Goal: Task Accomplishment & Management: Manage account settings

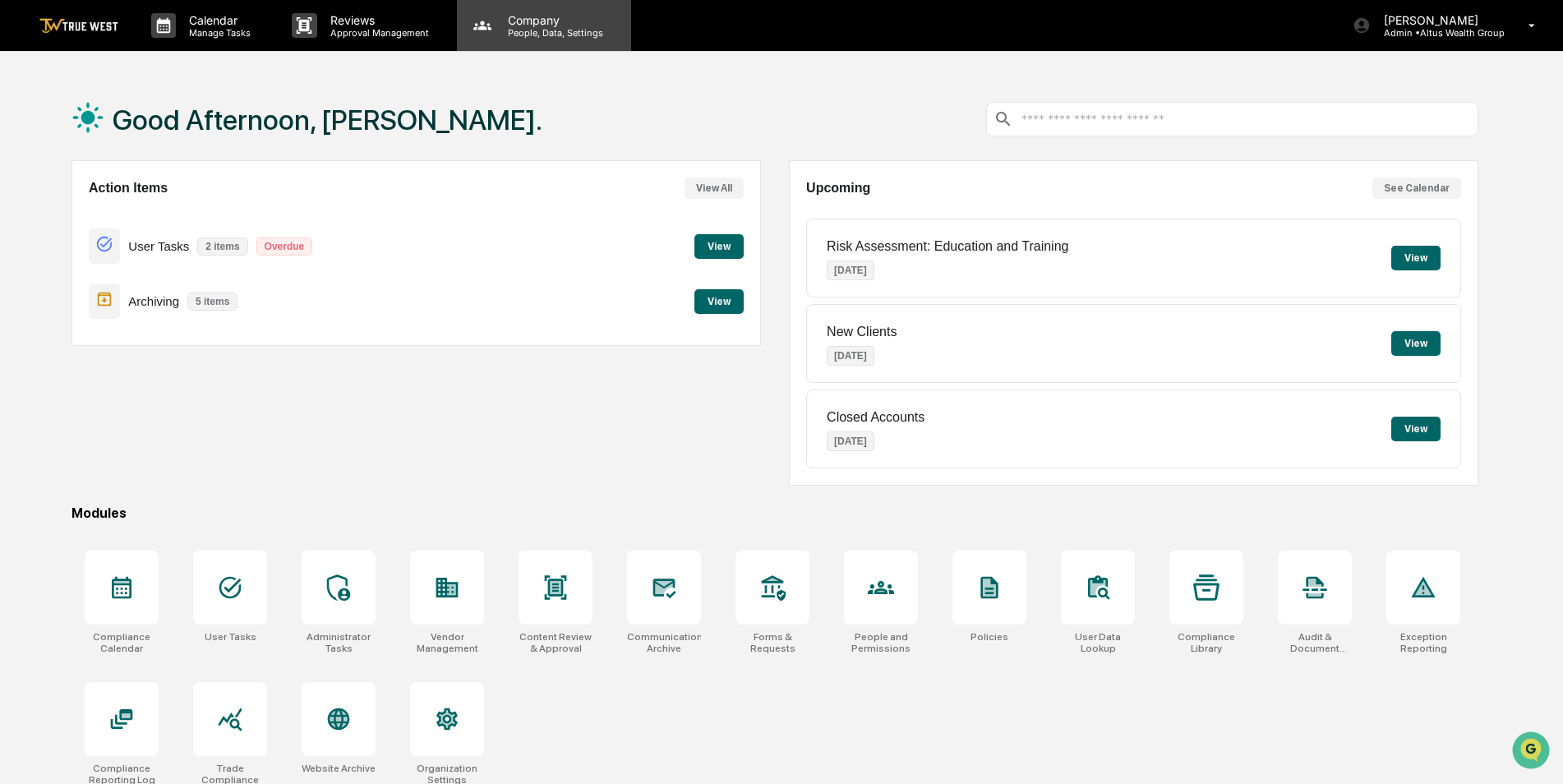
click at [548, 23] on p "Company" at bounding box center [553, 20] width 116 height 14
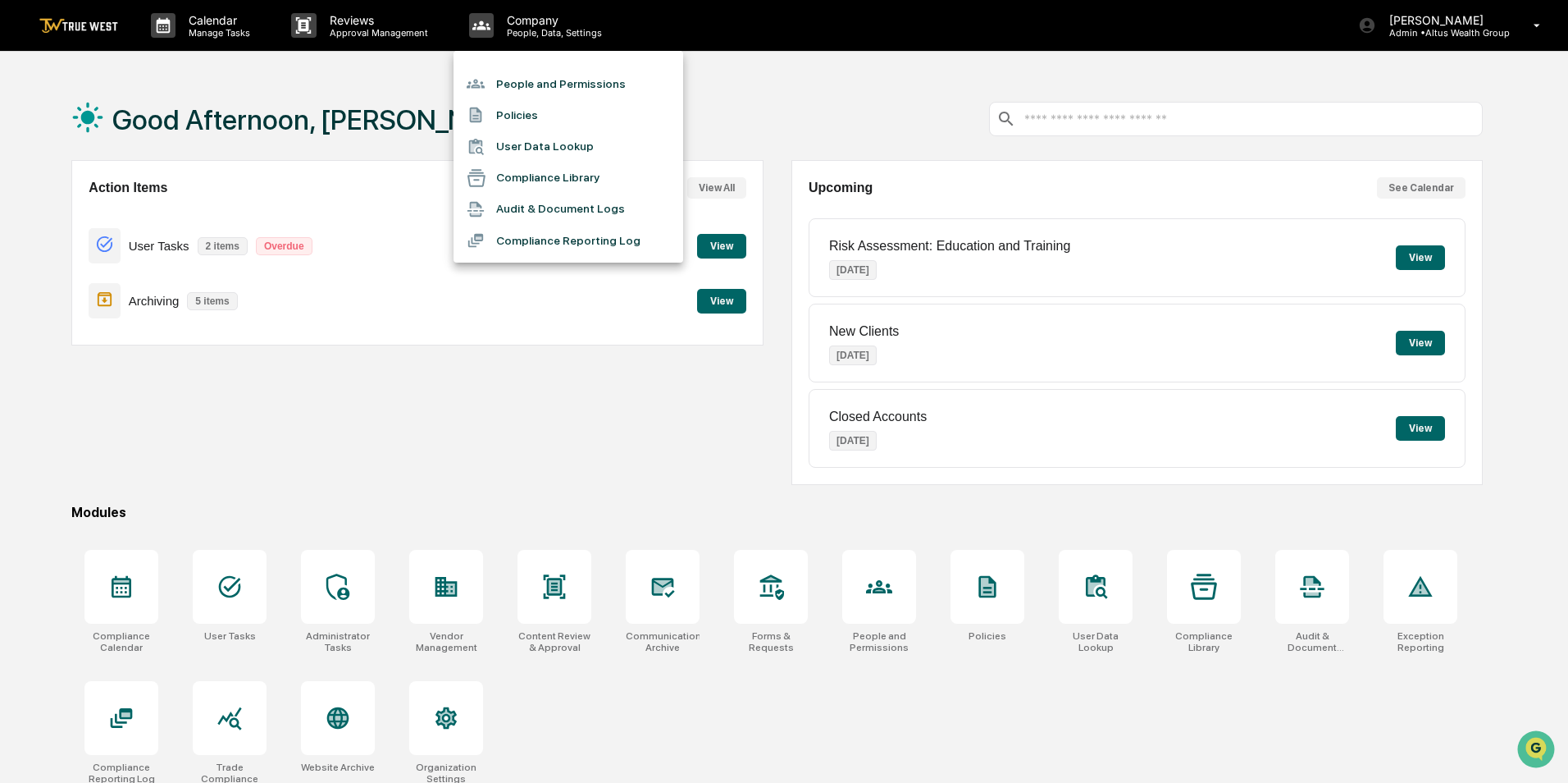
click at [544, 83] on li "People and Permissions" at bounding box center [568, 83] width 230 height 31
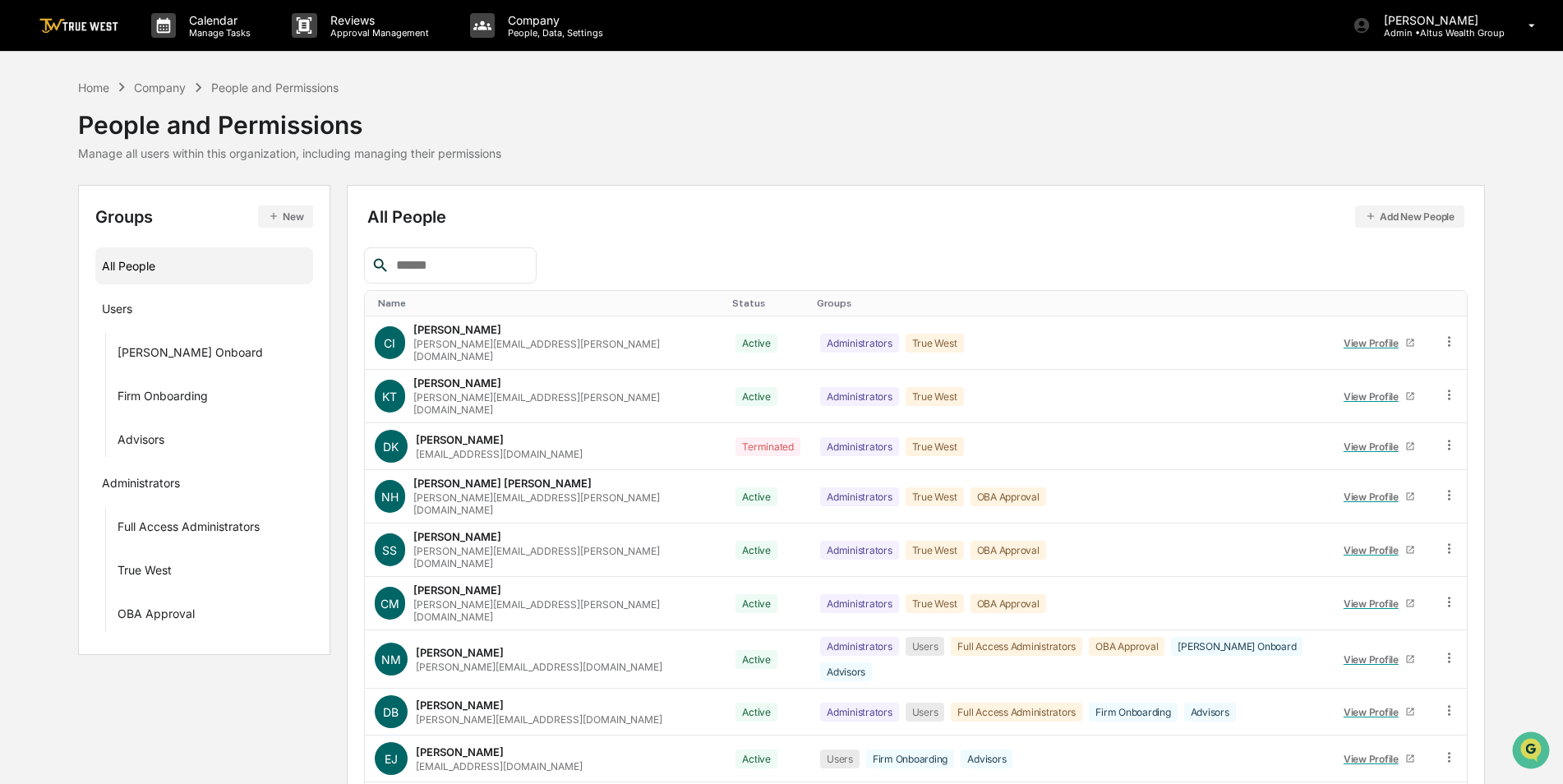
click at [481, 264] on input "text" at bounding box center [459, 265] width 140 height 22
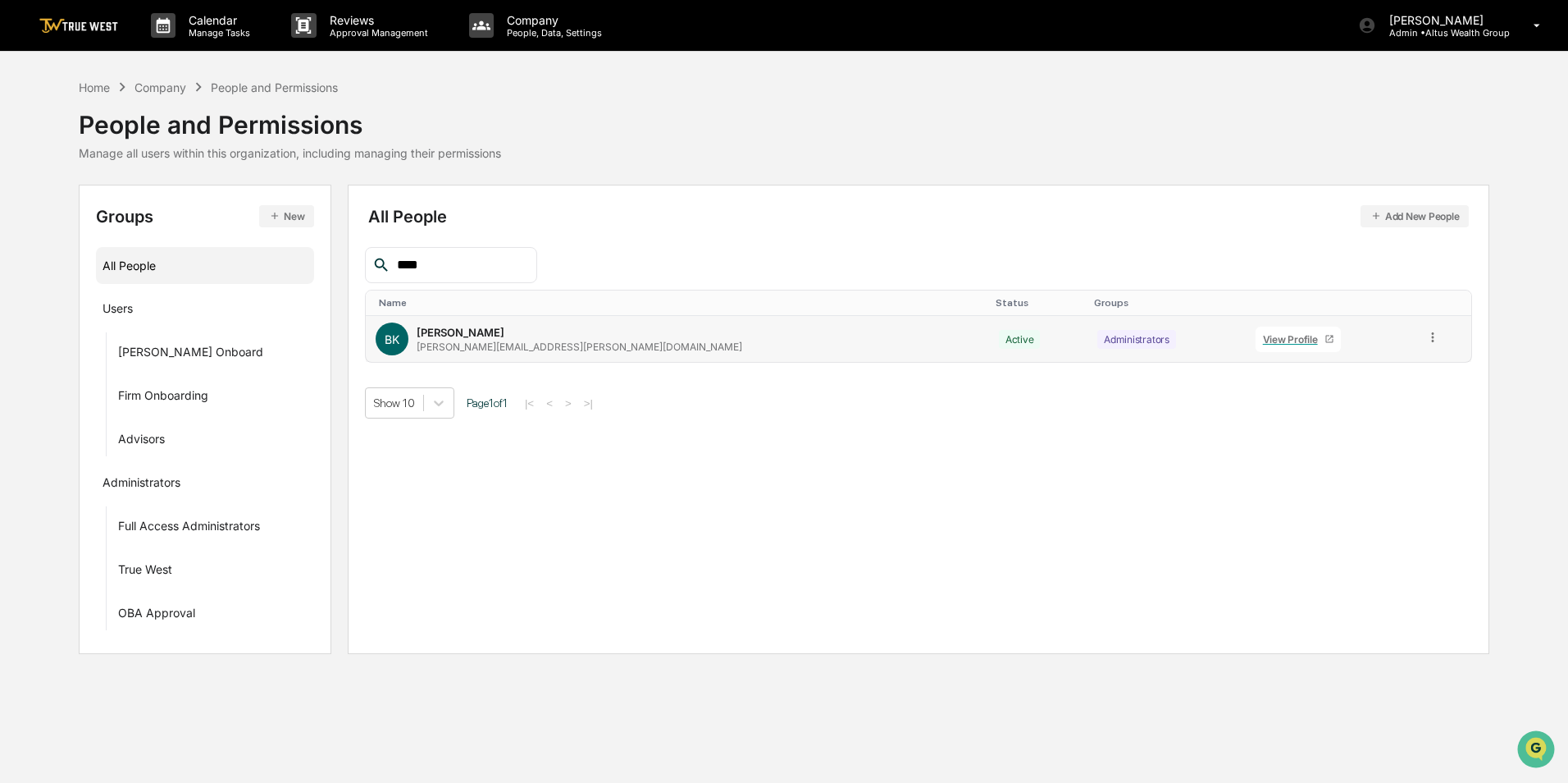
click at [1426, 339] on icon at bounding box center [1433, 338] width 16 height 16
click at [1385, 371] on div "Groups & Permissions" at bounding box center [1358, 364] width 136 height 20
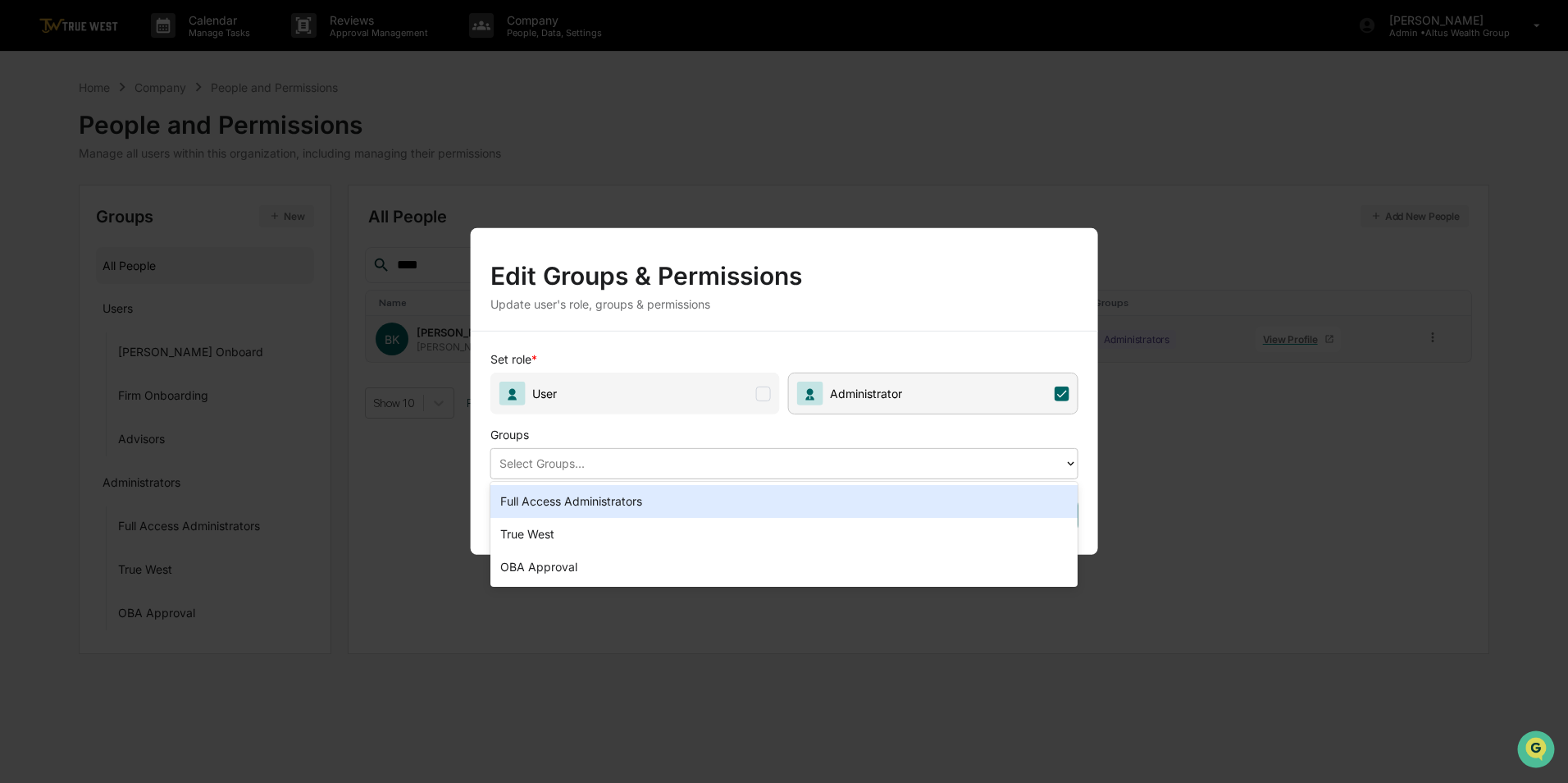
click at [811, 460] on div at bounding box center [778, 463] width 557 height 19
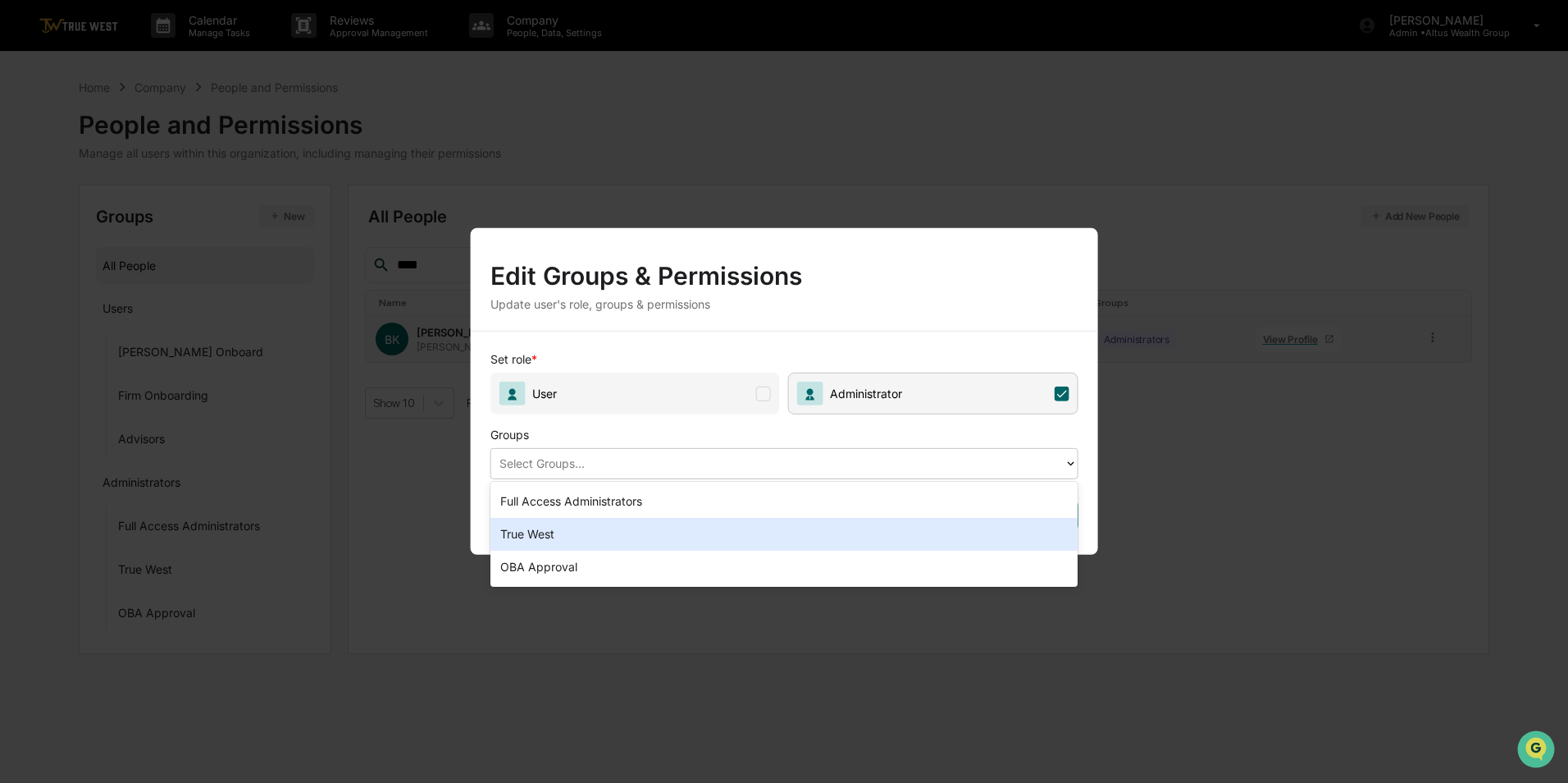
click at [606, 535] on div "True West" at bounding box center [784, 534] width 588 height 33
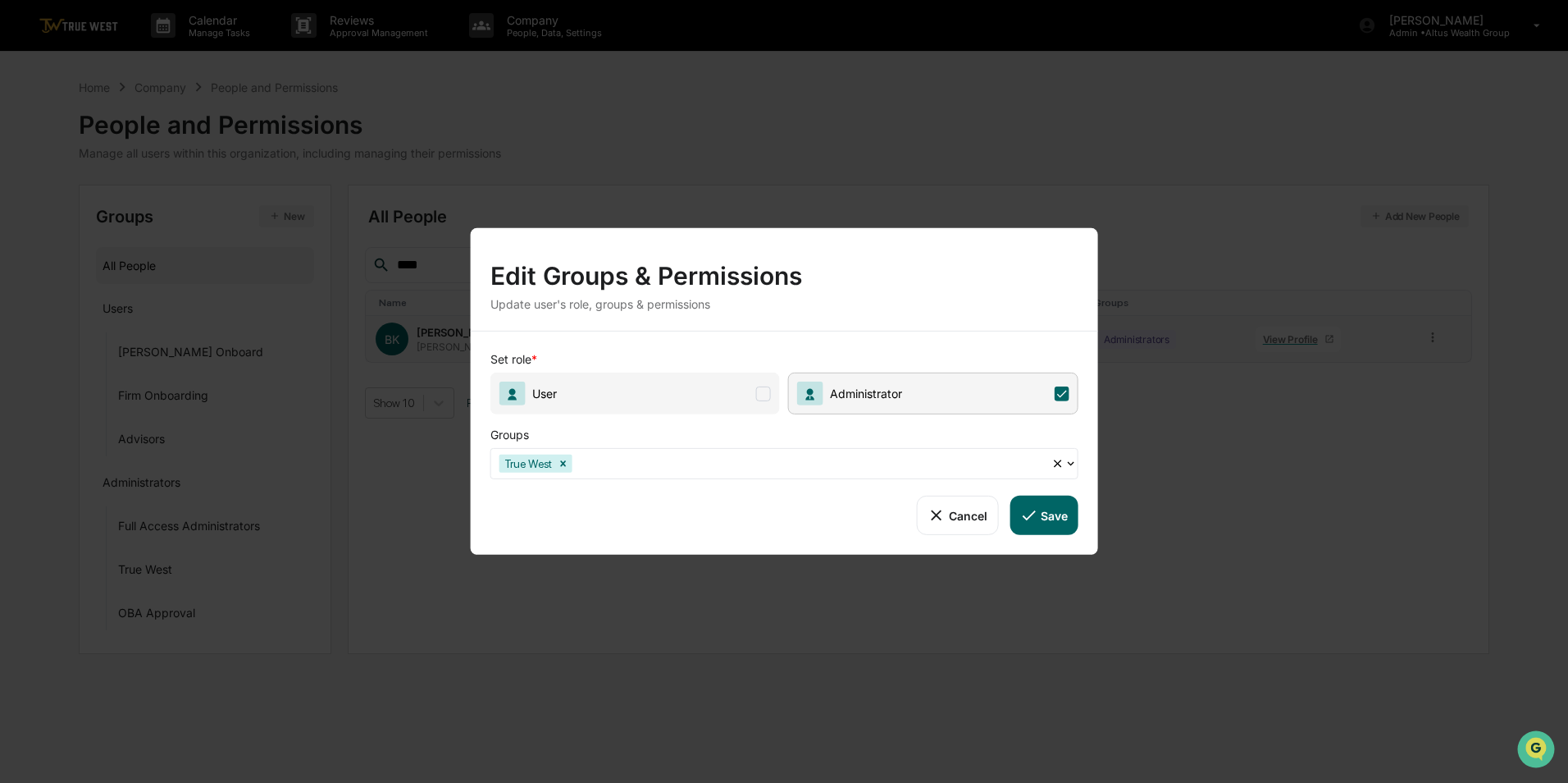
click at [1049, 519] on button "Save" at bounding box center [1043, 516] width 68 height 39
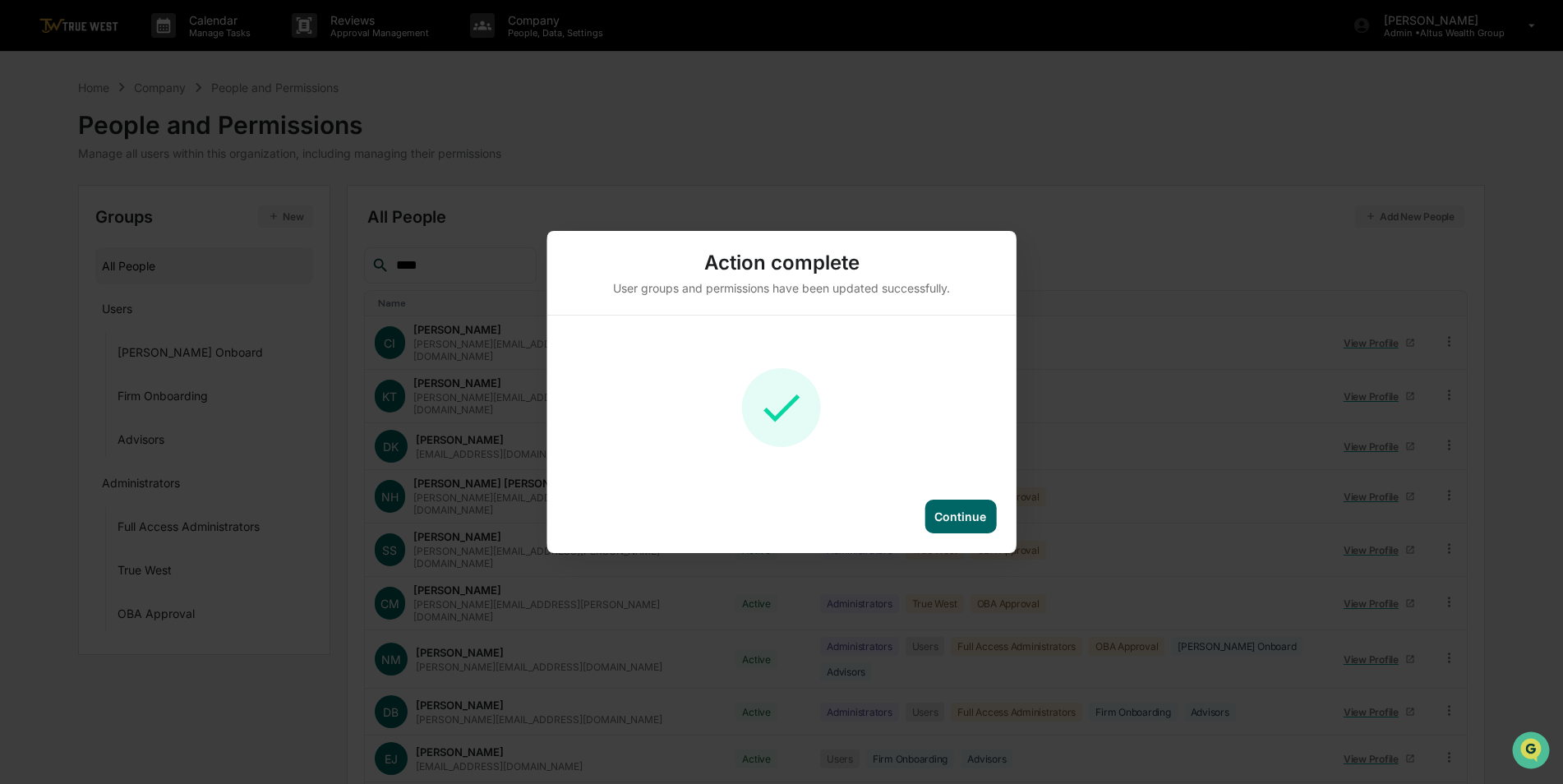
click at [972, 516] on div "Continue" at bounding box center [960, 516] width 52 height 14
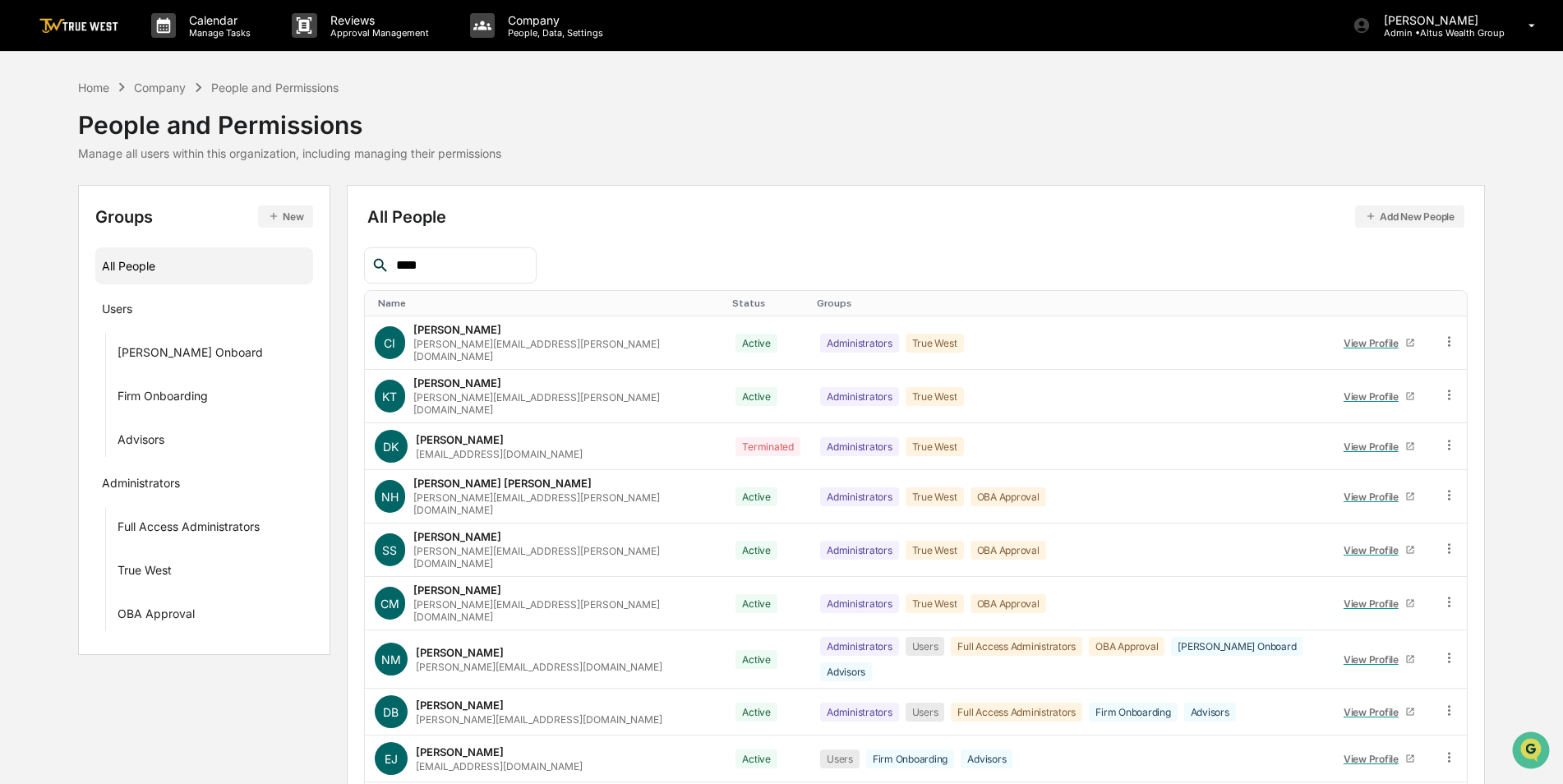
click at [466, 263] on input "****" at bounding box center [459, 265] width 140 height 22
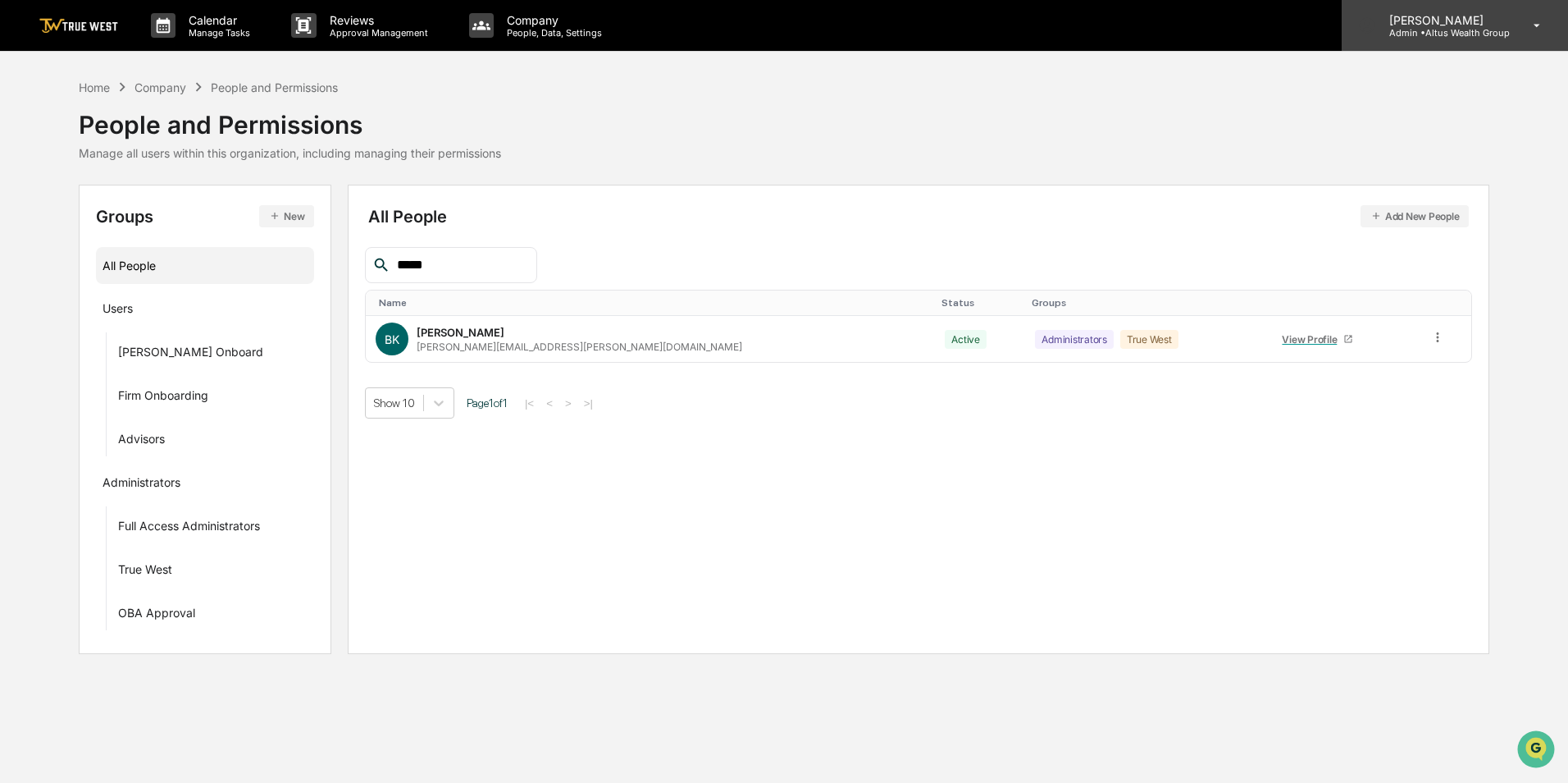
type input "*****"
click at [1449, 30] on p "Admin • Altus Wealth Group" at bounding box center [1442, 33] width 134 height 11
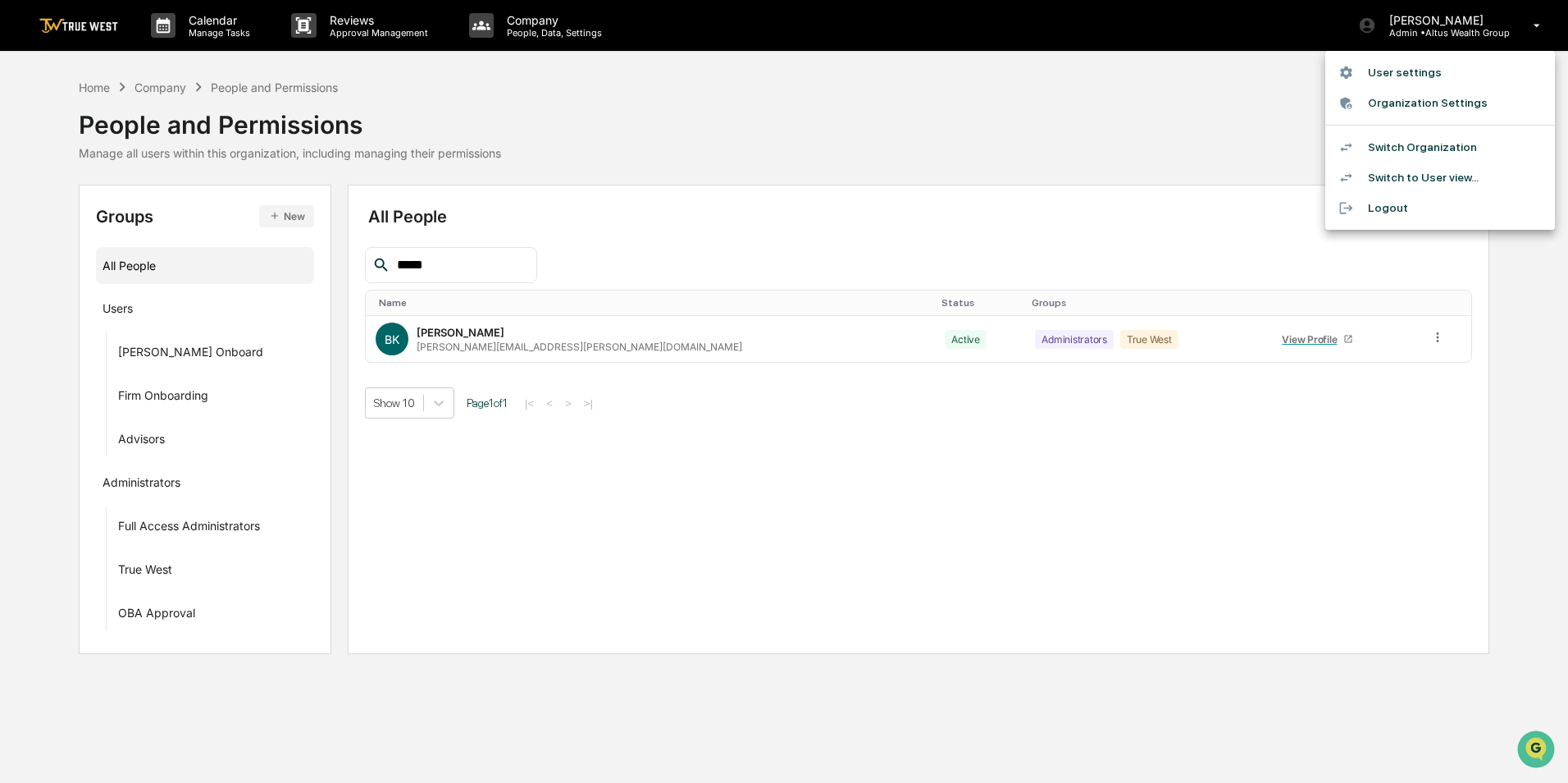
click at [1437, 141] on li "Switch Organization" at bounding box center [1440, 147] width 230 height 30
